Goal: Information Seeking & Learning: Learn about a topic

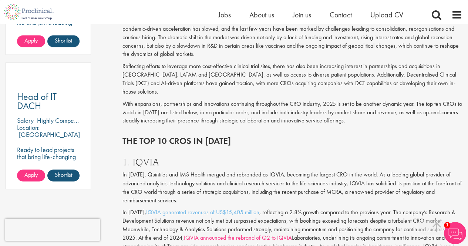
scroll to position [514, 0]
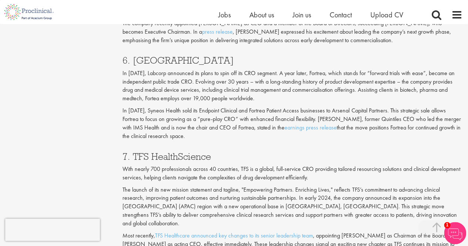
scroll to position [1421, 0]
drag, startPoint x: 213, startPoint y: 113, endPoint x: 135, endPoint y: 116, distance: 78.1
click at [135, 151] on h3 "7. TFS HealthScience" at bounding box center [292, 156] width 340 height 10
copy h3 "TFS HealthScience"
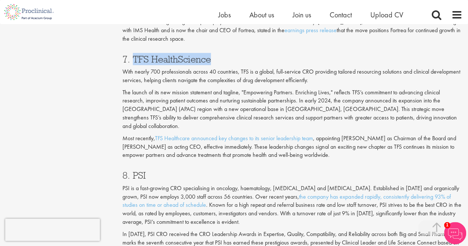
scroll to position [1518, 0]
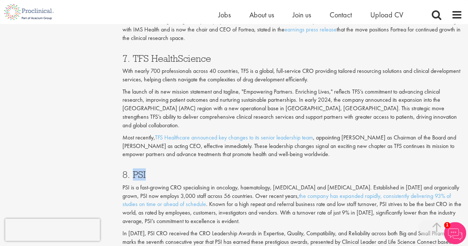
drag, startPoint x: 152, startPoint y: 122, endPoint x: 132, endPoint y: 124, distance: 20.0
click at [132, 170] on h3 "8. PSI" at bounding box center [292, 175] width 340 height 10
copy h3 "PSI"
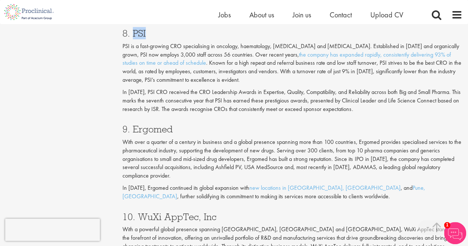
scroll to position [1660, 0]
drag, startPoint x: 178, startPoint y: 83, endPoint x: 133, endPoint y: 82, distance: 45.2
click at [133, 124] on h3 "9. Ergomed" at bounding box center [292, 129] width 340 height 10
copy h3 "Ergomed"
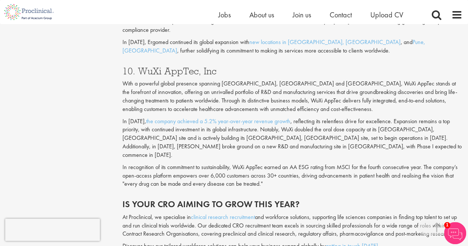
scroll to position [1806, 0]
